Goal: Information Seeking & Learning: Learn about a topic

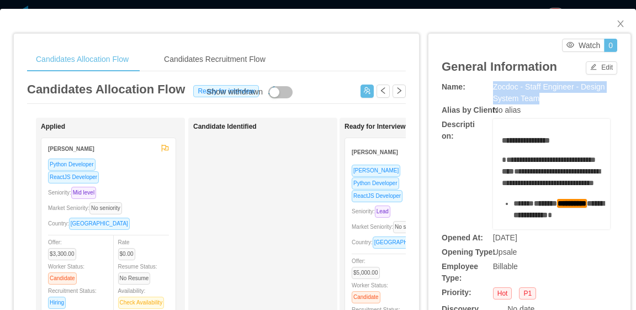
scroll to position [987, 0]
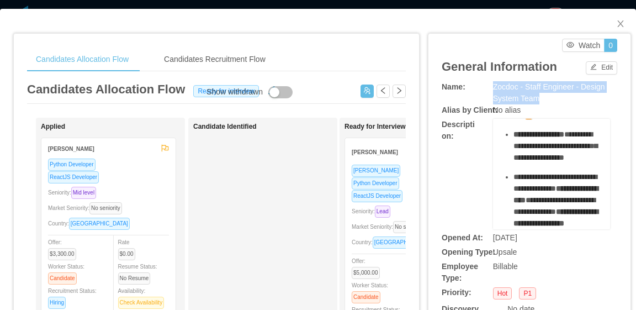
click at [573, 104] on div "No alias" at bounding box center [551, 110] width 117 height 12
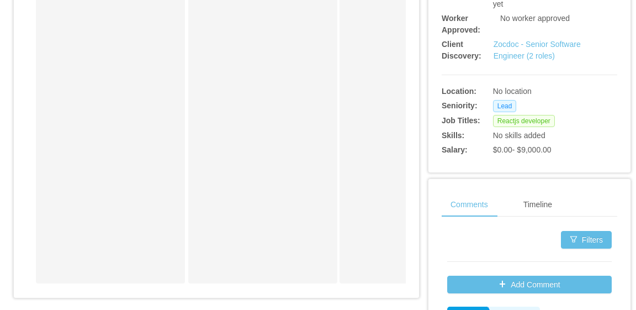
scroll to position [276, 0]
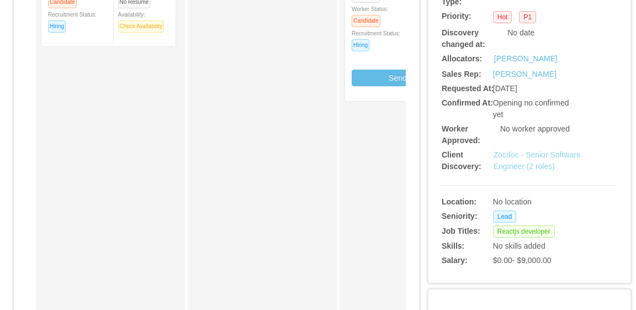
click at [553, 155] on link "Zocdoc - Senior Software Engineer (2 roles)" at bounding box center [536, 160] width 87 height 20
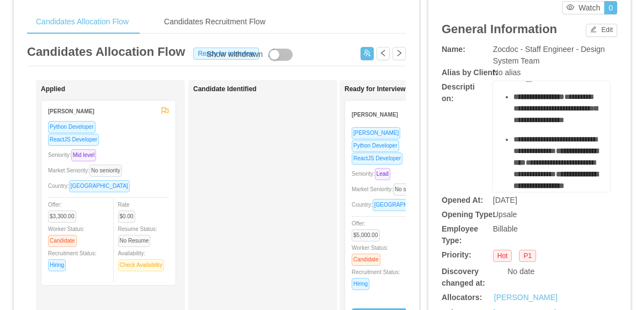
scroll to position [0, 0]
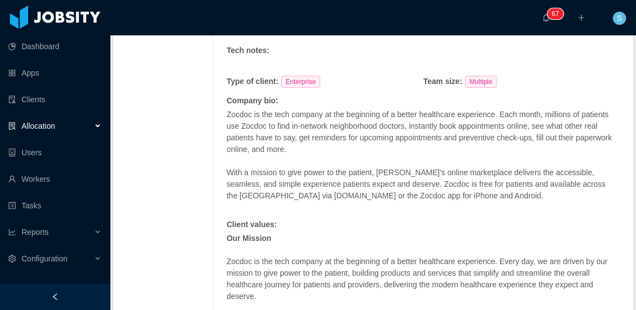
scroll to position [736, 0]
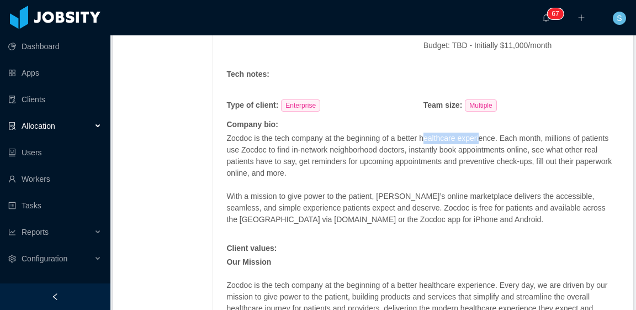
drag, startPoint x: 421, startPoint y: 161, endPoint x: 478, endPoint y: 166, distance: 57.1
click at [478, 166] on p "Zocdoc is the tech company at the beginning of a better healthcare experience. …" at bounding box center [420, 155] width 388 height 46
drag, startPoint x: 251, startPoint y: 160, endPoint x: 398, endPoint y: 163, distance: 146.9
click at [398, 163] on p "Zocdoc is the tech company at the beginning of a better healthcare experience. …" at bounding box center [420, 155] width 388 height 46
drag, startPoint x: 417, startPoint y: 161, endPoint x: 489, endPoint y: 164, distance: 72.4
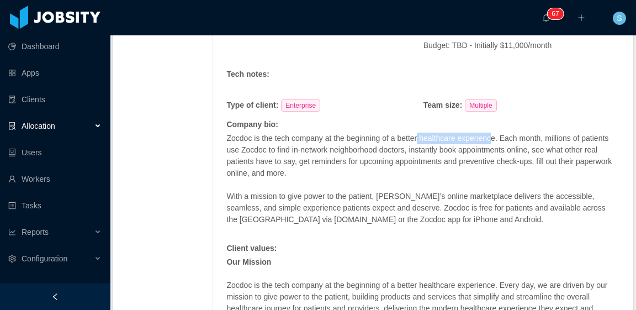
click at [489, 164] on p "Zocdoc is the tech company at the beginning of a better healthcare experience. …" at bounding box center [420, 155] width 388 height 46
click at [487, 172] on p "Zocdoc is the tech company at the beginning of a better healthcare experience. …" at bounding box center [420, 155] width 388 height 46
click at [468, 179] on p "Zocdoc is the tech company at the beginning of a better healthcare experience. …" at bounding box center [420, 155] width 388 height 46
drag, startPoint x: 426, startPoint y: 160, endPoint x: 539, endPoint y: 162, distance: 113.2
click at [525, 162] on p "Zocdoc is the tech company at the beginning of a better healthcare experience. …" at bounding box center [420, 155] width 388 height 46
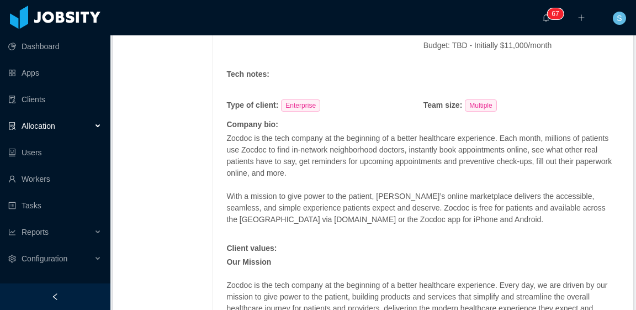
click at [555, 162] on p "Zocdoc is the tech company at the beginning of a better healthcare experience. …" at bounding box center [420, 155] width 388 height 46
drag, startPoint x: 455, startPoint y: 164, endPoint x: 514, endPoint y: 164, distance: 59.6
click at [514, 164] on p "Zocdoc is the tech company at the beginning of a better healthcare experience. …" at bounding box center [420, 155] width 388 height 46
click at [482, 178] on p "Zocdoc is the tech company at the beginning of a better healthcare experience. …" at bounding box center [420, 155] width 388 height 46
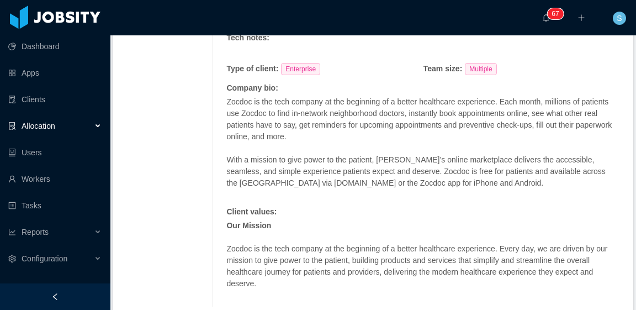
scroll to position [847, 0]
